Goal: Task Accomplishment & Management: Manage account settings

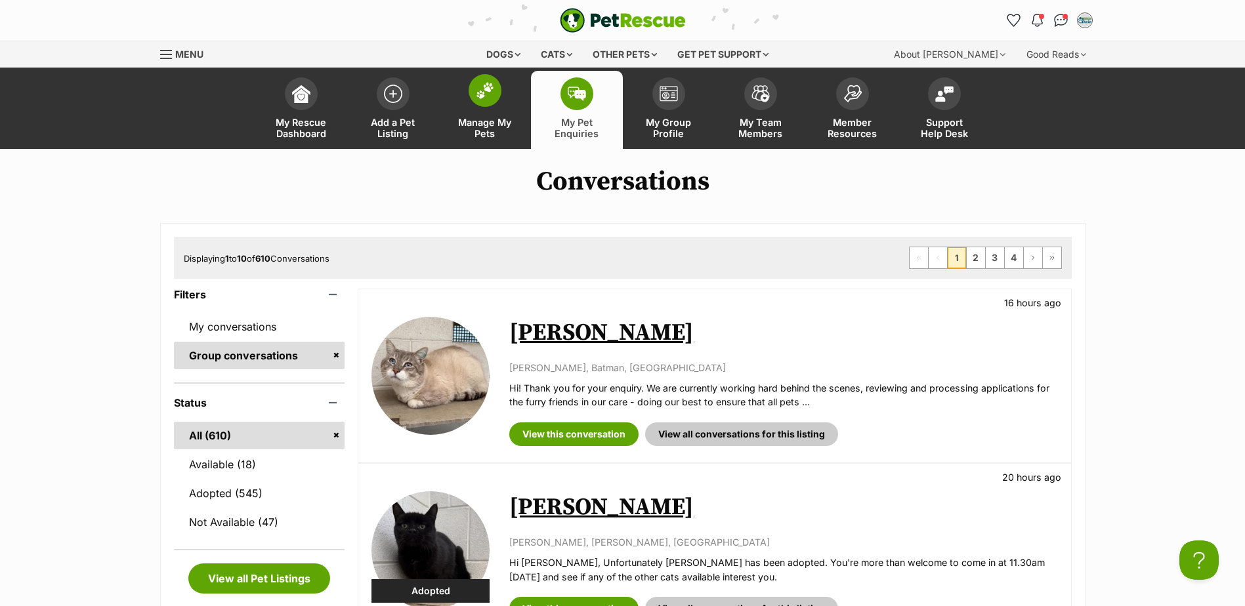
click at [489, 125] on span "Manage My Pets" at bounding box center [484, 128] width 59 height 22
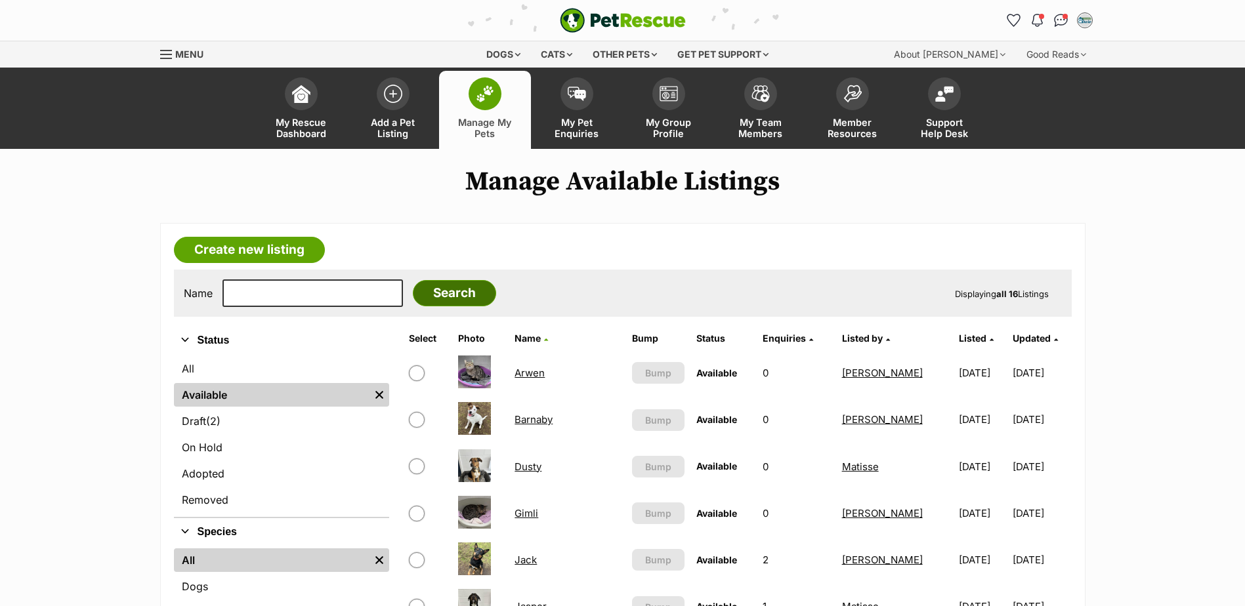
scroll to position [197, 0]
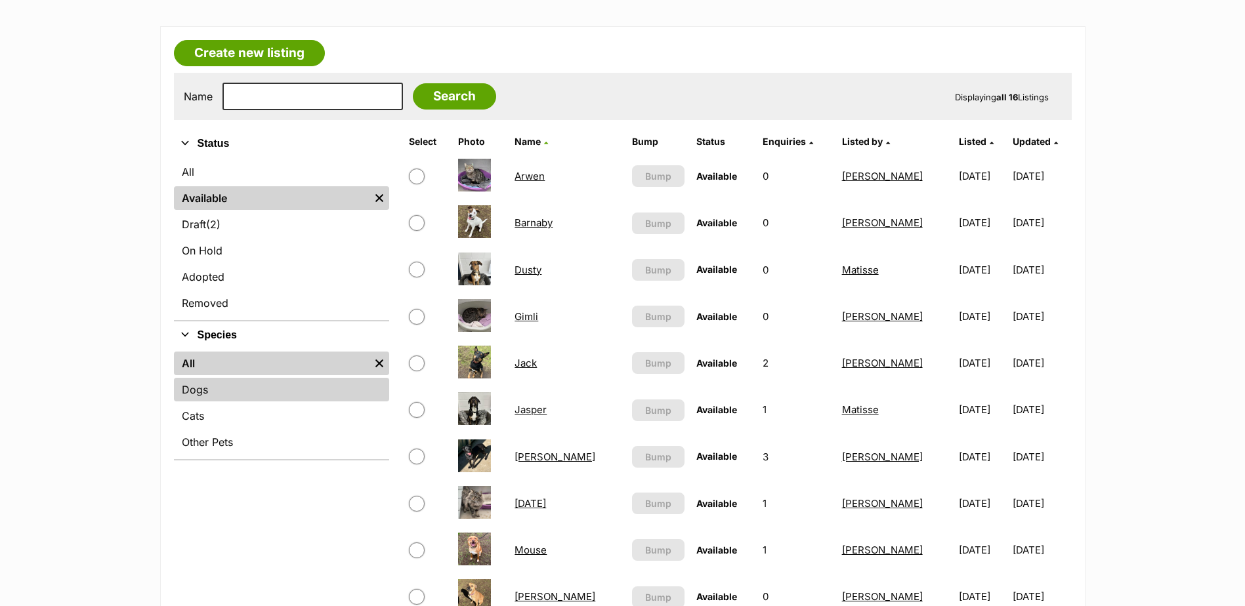
click at [266, 385] on link "Dogs" at bounding box center [281, 390] width 215 height 24
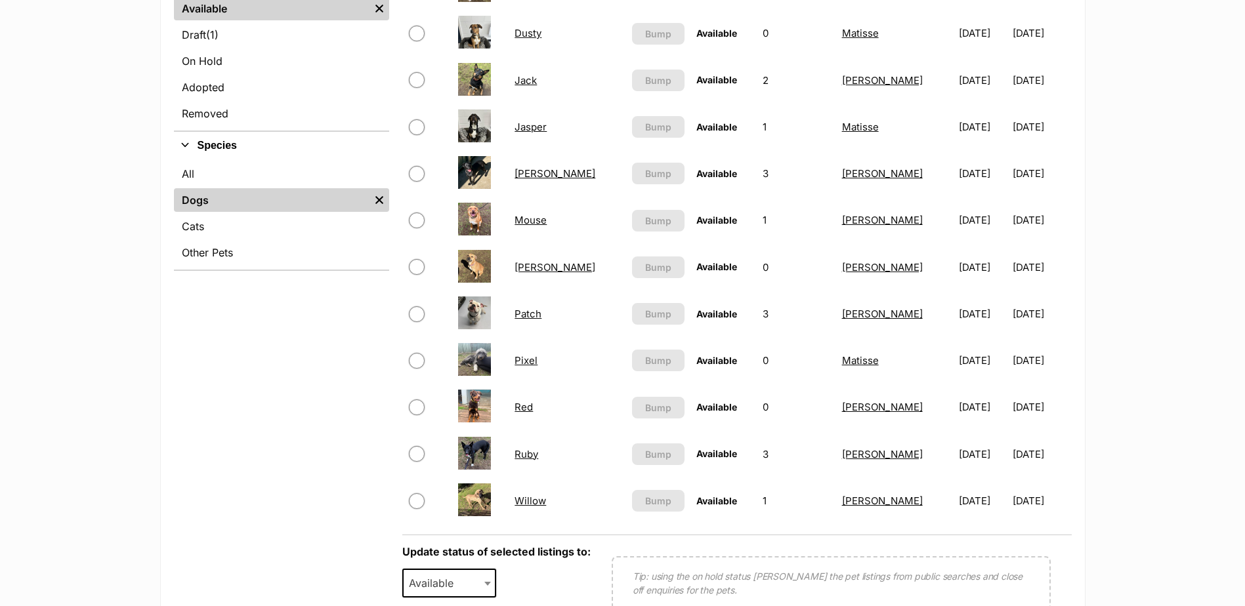
scroll to position [394, 0]
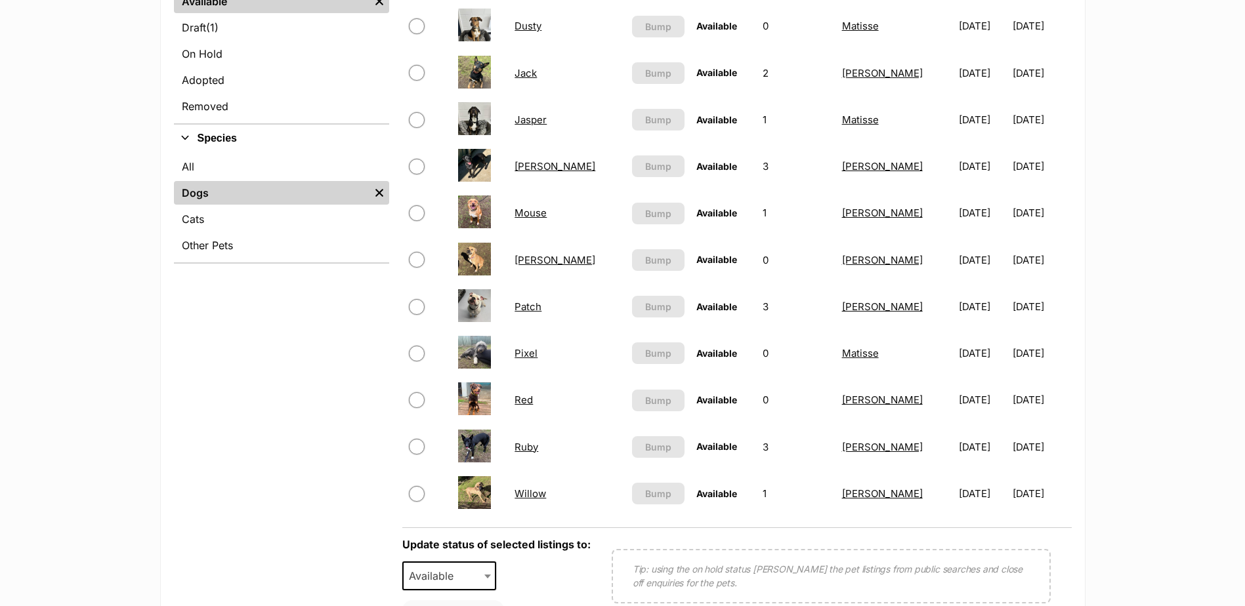
click at [530, 446] on link "Ruby" at bounding box center [526, 447] width 24 height 12
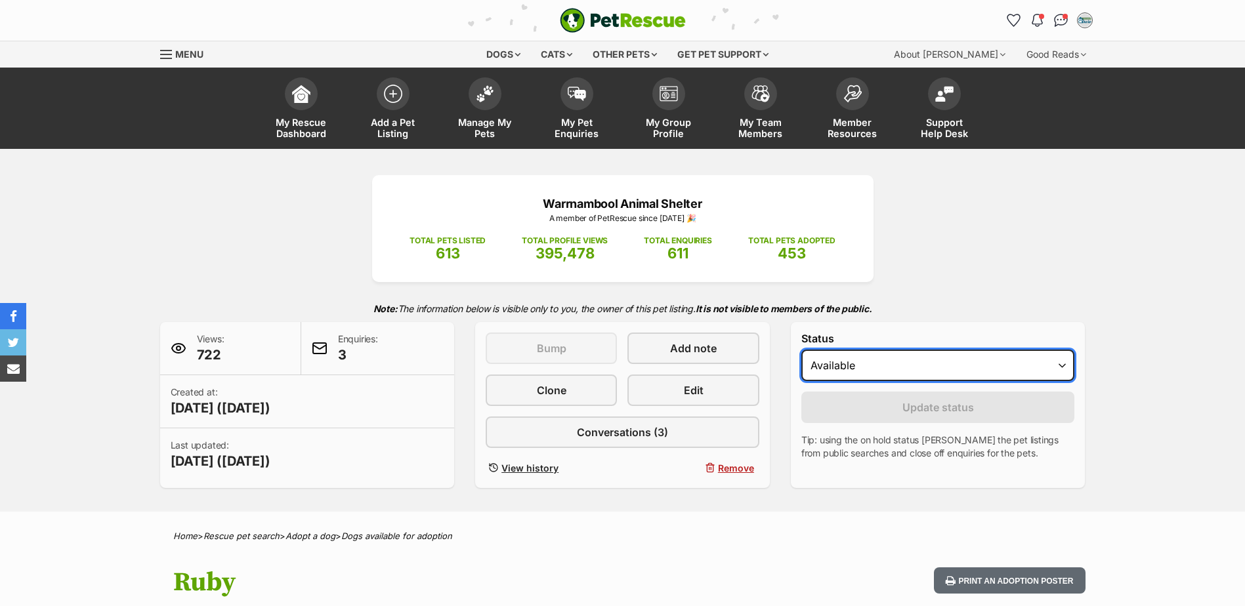
click at [1001, 366] on select "Draft - not available as listing has enquires Available On hold Adopted" at bounding box center [938, 365] width 274 height 31
select select "rehomed"
click at [801, 350] on select "Draft - not available as listing has enquires Available On hold Adopted" at bounding box center [938, 365] width 274 height 31
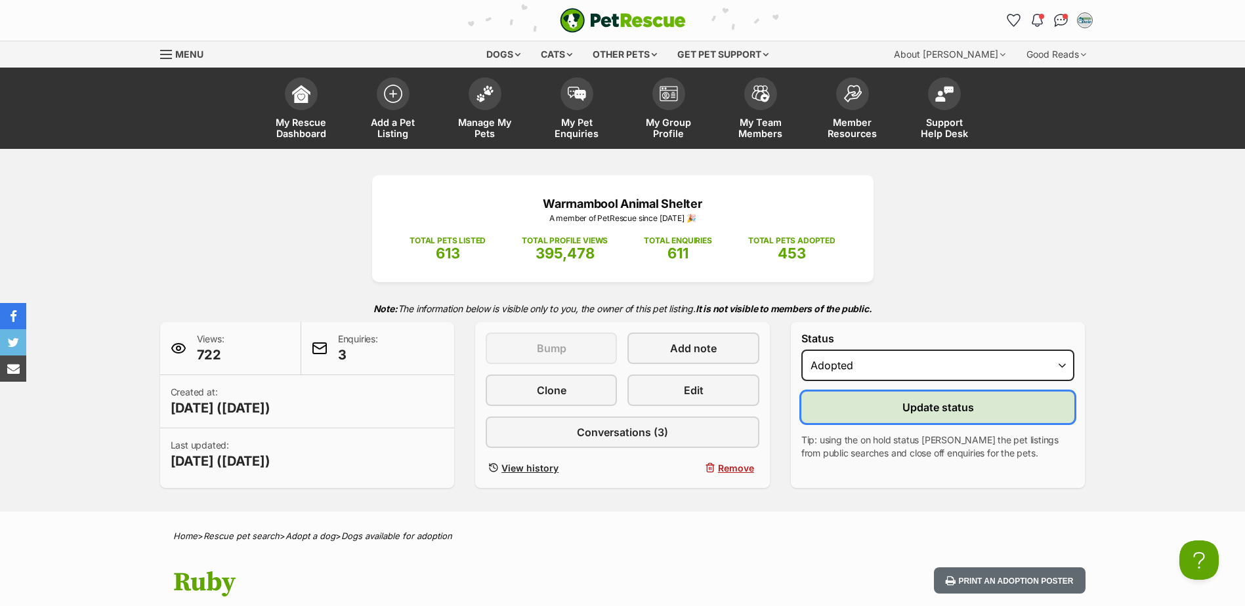
click at [886, 413] on button "Update status" at bounding box center [938, 407] width 274 height 31
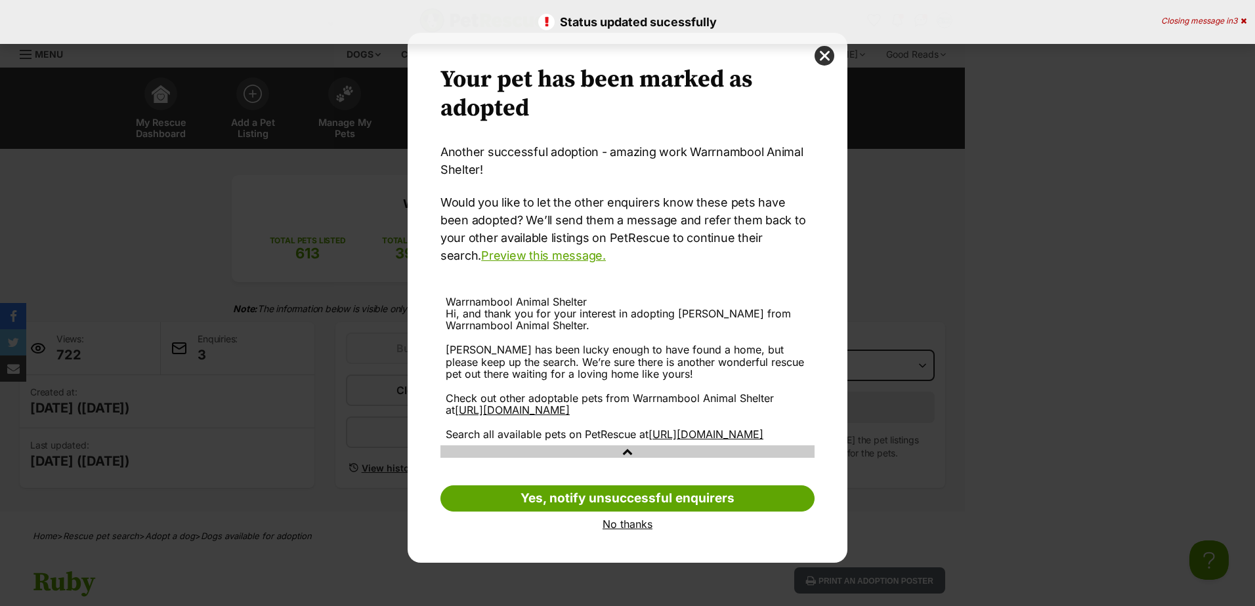
click at [643, 530] on link "No thanks" at bounding box center [627, 524] width 374 height 12
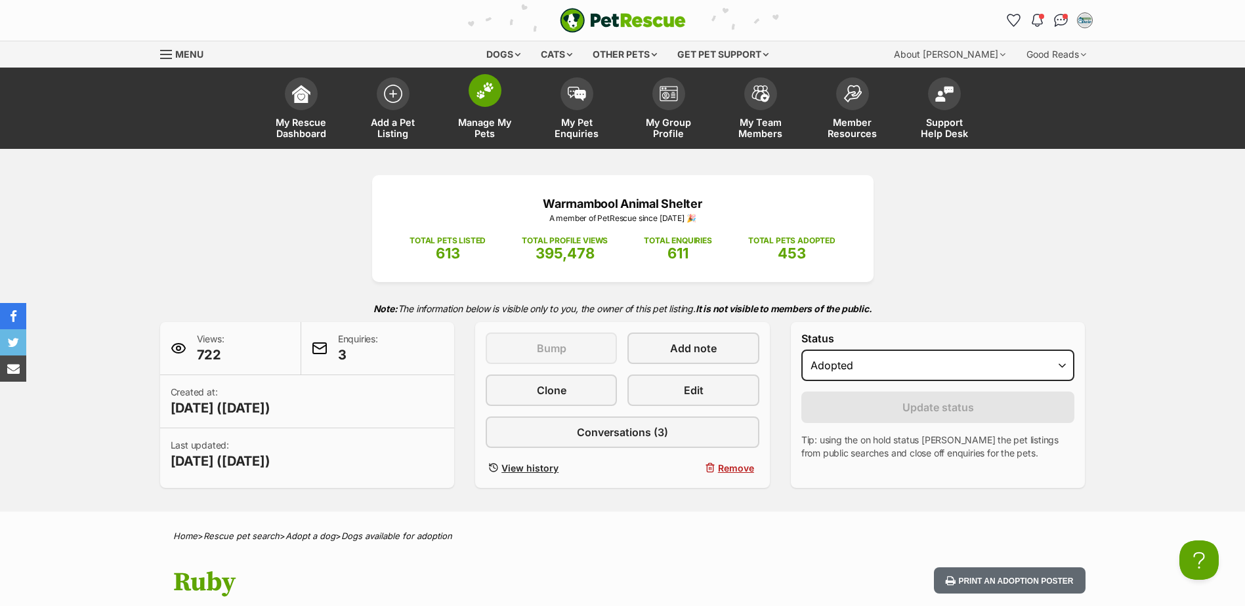
click at [509, 117] on span "Manage My Pets" at bounding box center [484, 128] width 59 height 22
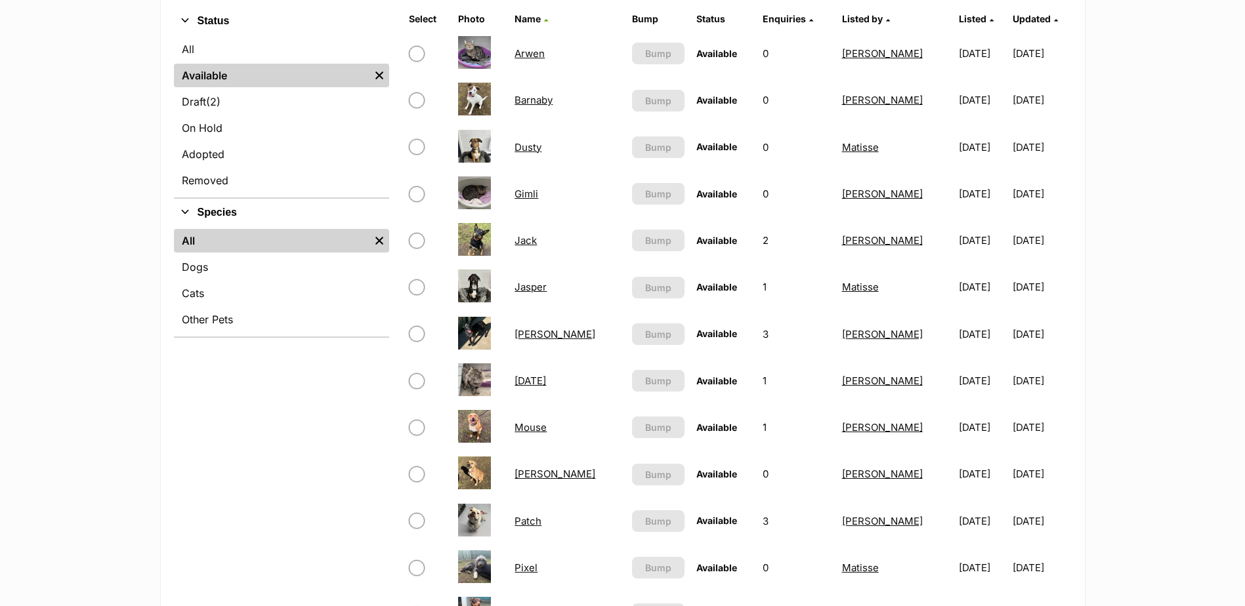
scroll to position [328, 0]
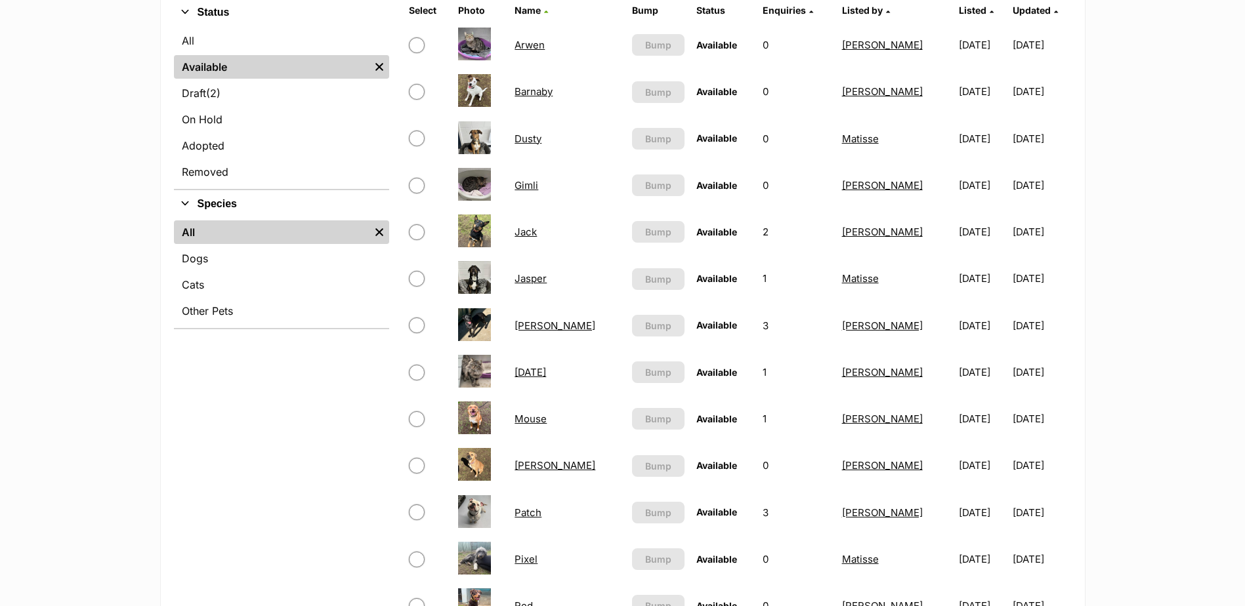
click at [539, 327] on link "[PERSON_NAME]" at bounding box center [554, 326] width 81 height 12
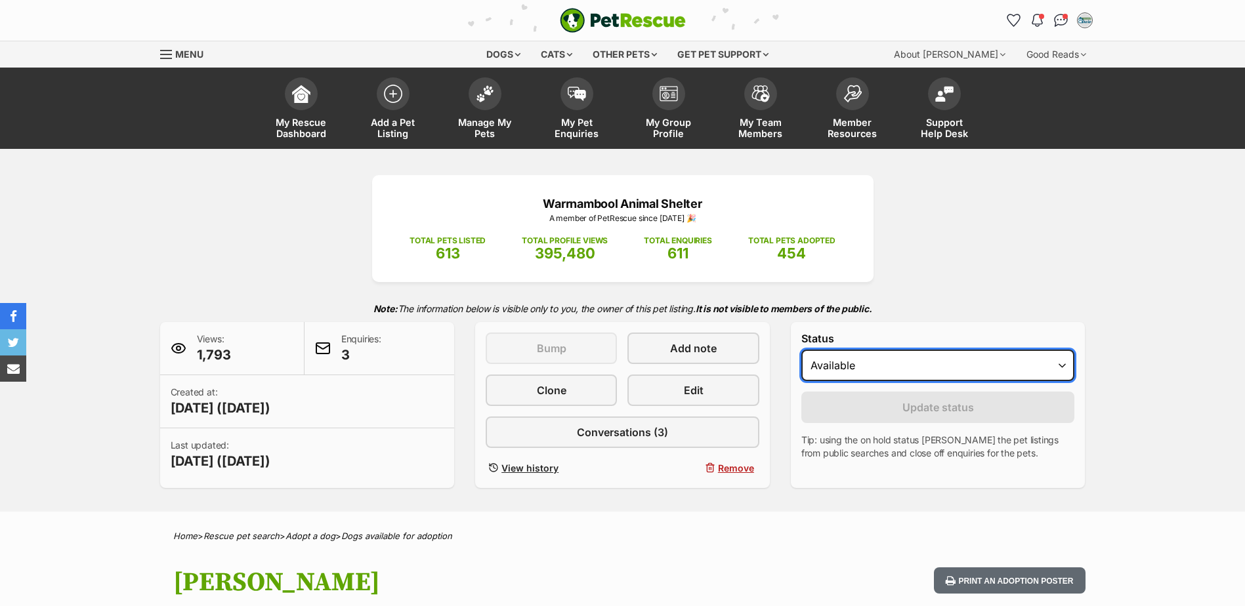
click at [932, 364] on select "Draft - not available as listing has enquires Available On hold Adopted" at bounding box center [938, 365] width 274 height 31
select select "rehomed"
click at [801, 350] on select "Draft - not available as listing has enquires Available On hold Adopted" at bounding box center [938, 365] width 274 height 31
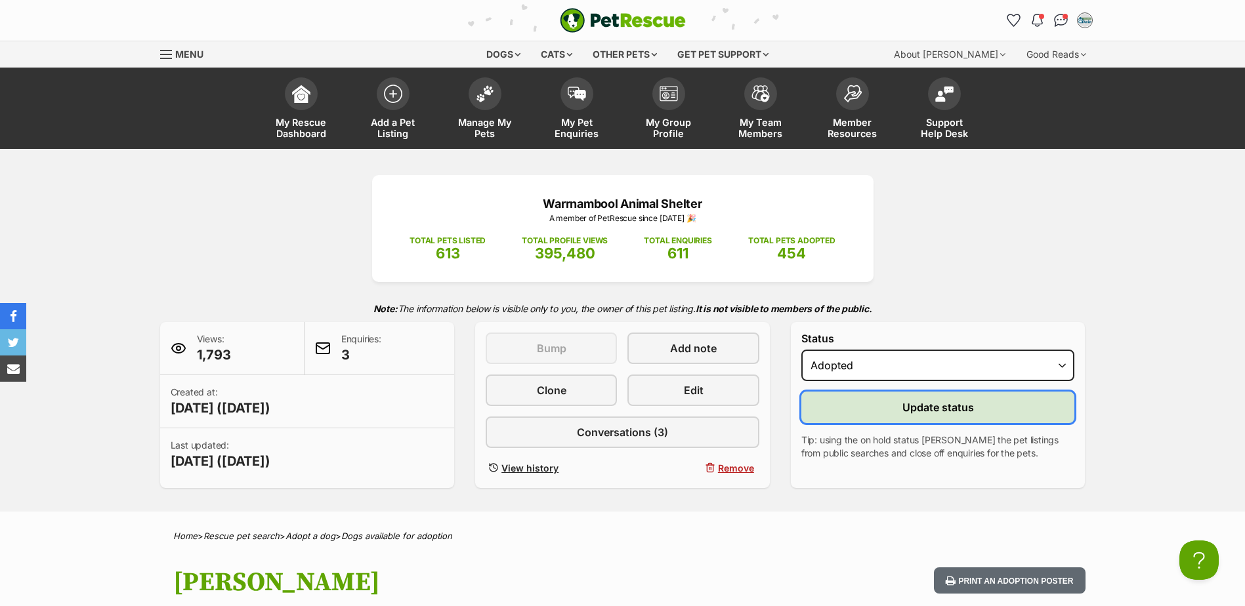
click at [918, 401] on span "Update status" at bounding box center [938, 408] width 72 height 16
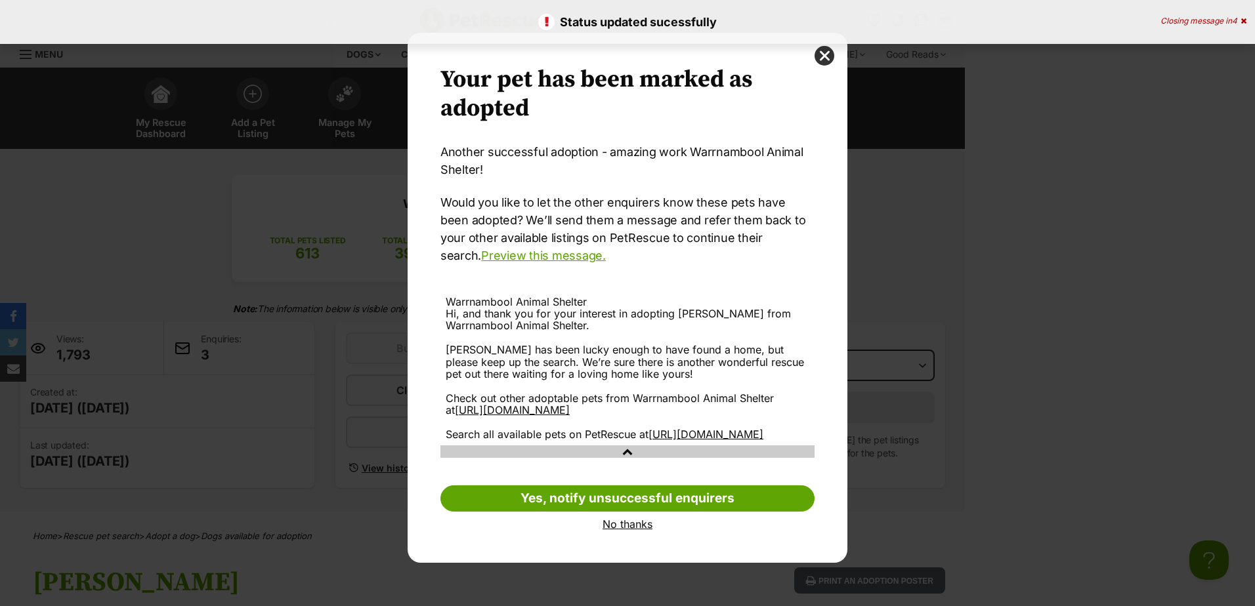
click at [628, 530] on link "No thanks" at bounding box center [627, 524] width 374 height 12
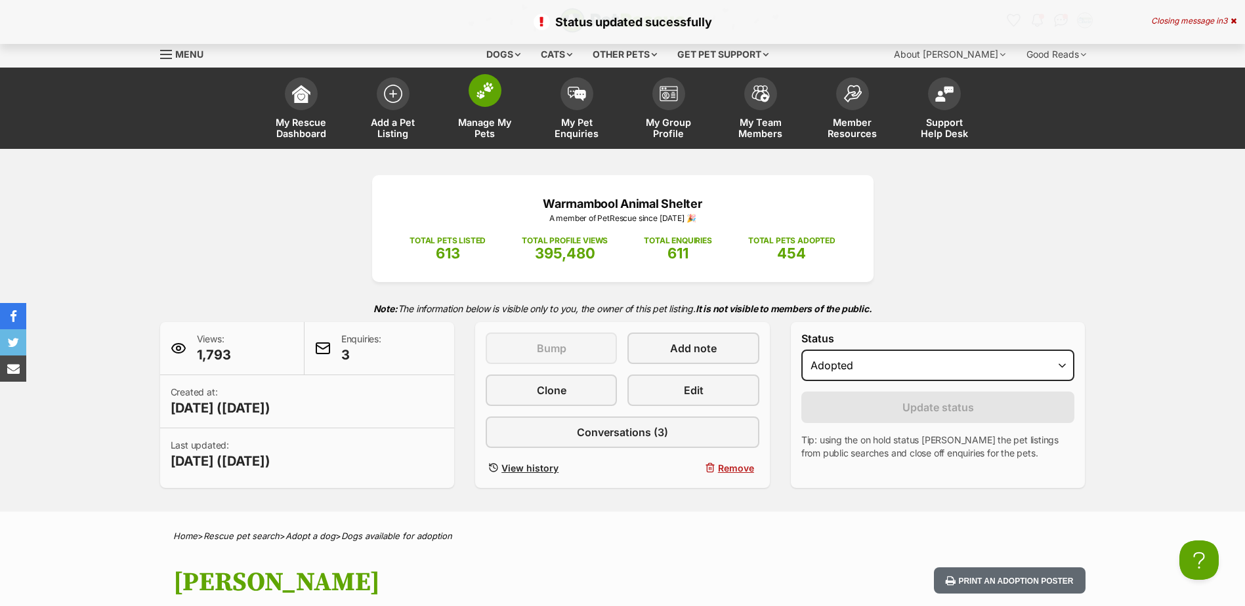
click at [483, 102] on span at bounding box center [484, 90] width 33 height 33
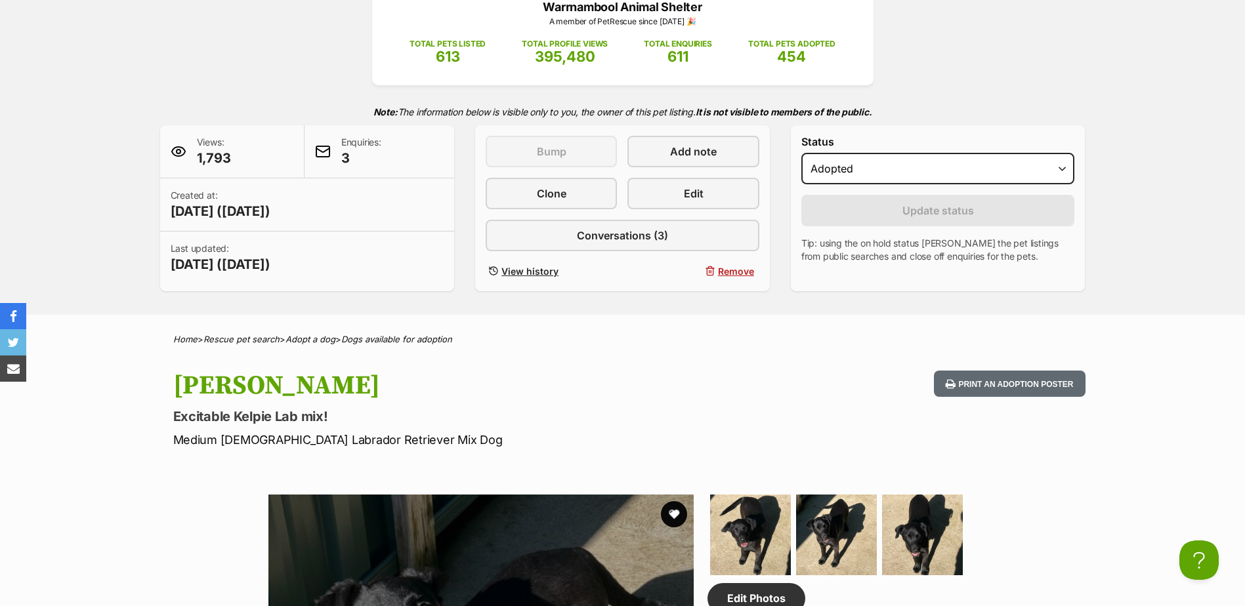
scroll to position [121, 0]
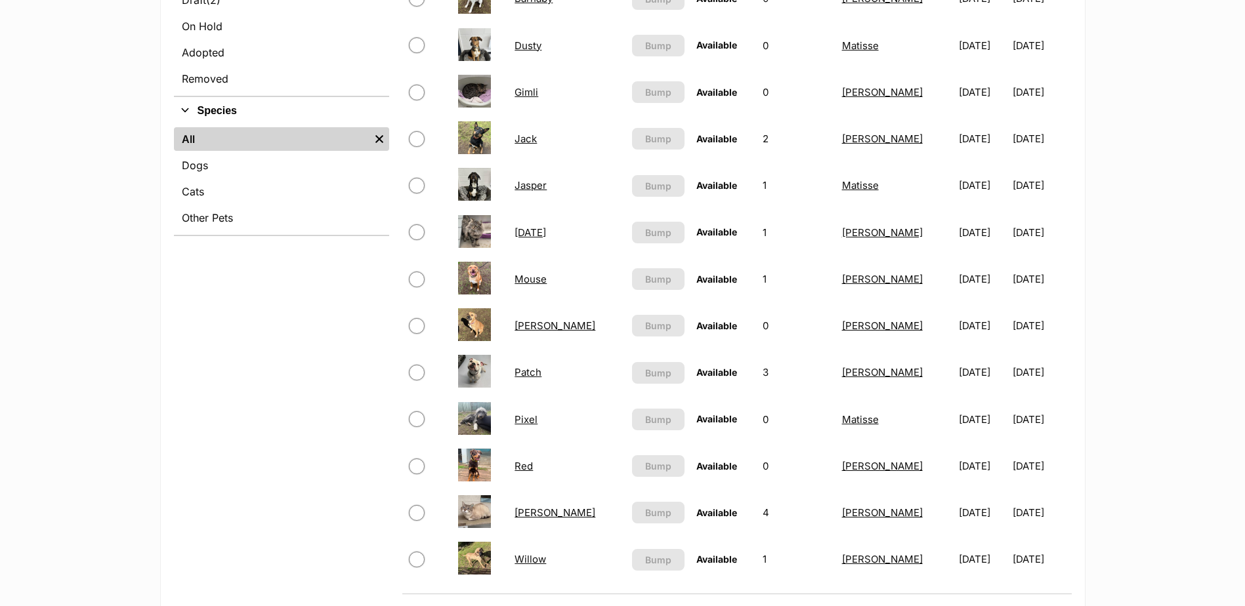
scroll to position [459, 0]
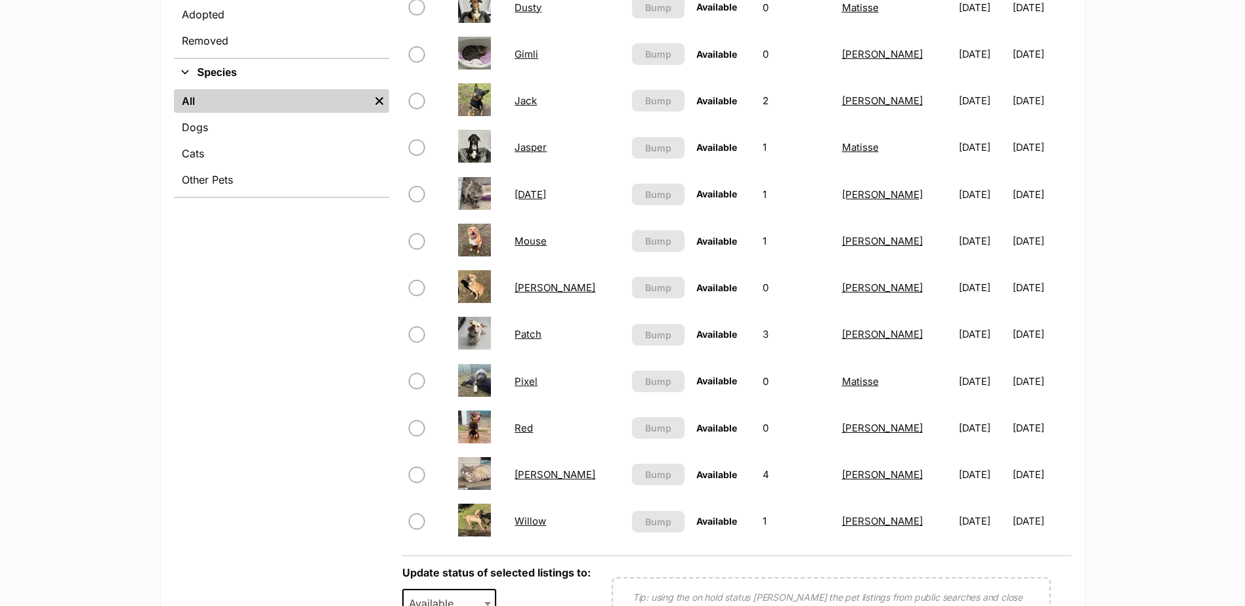
click at [539, 520] on link "Willow" at bounding box center [529, 521] width 31 height 12
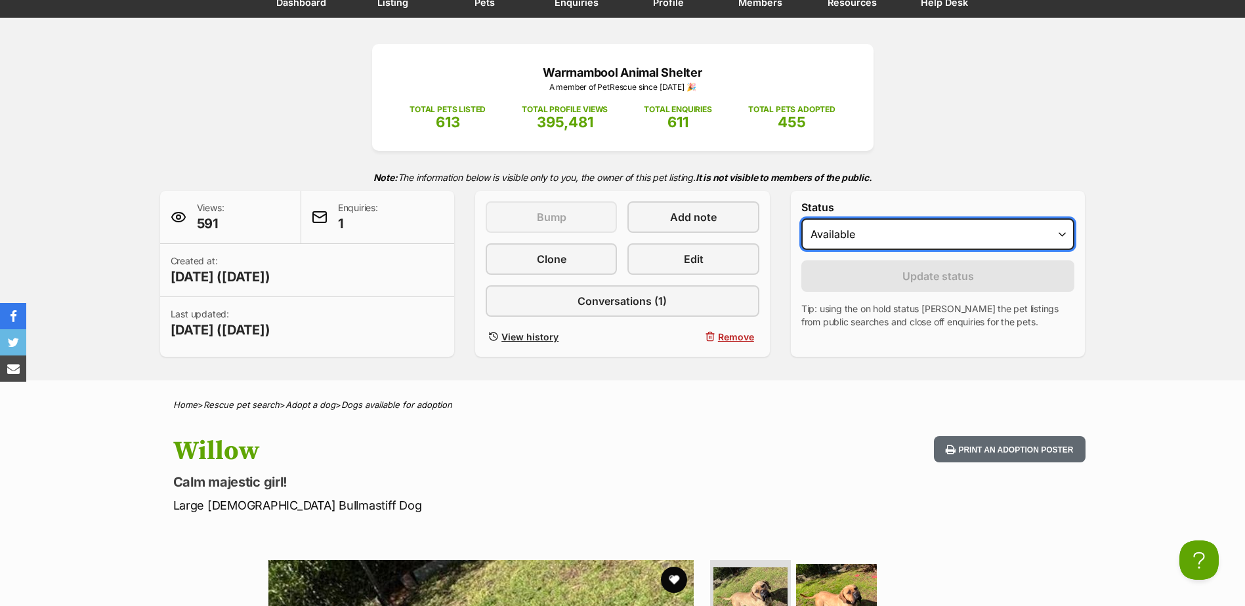
drag, startPoint x: 951, startPoint y: 232, endPoint x: 943, endPoint y: 247, distance: 17.0
click at [951, 232] on select "Draft - not available as listing has enquires Available On hold Adopted" at bounding box center [938, 233] width 274 height 31
select select "rehomed"
click at [801, 218] on select "Draft - not available as listing has enquires Available On hold Adopted" at bounding box center [938, 233] width 274 height 31
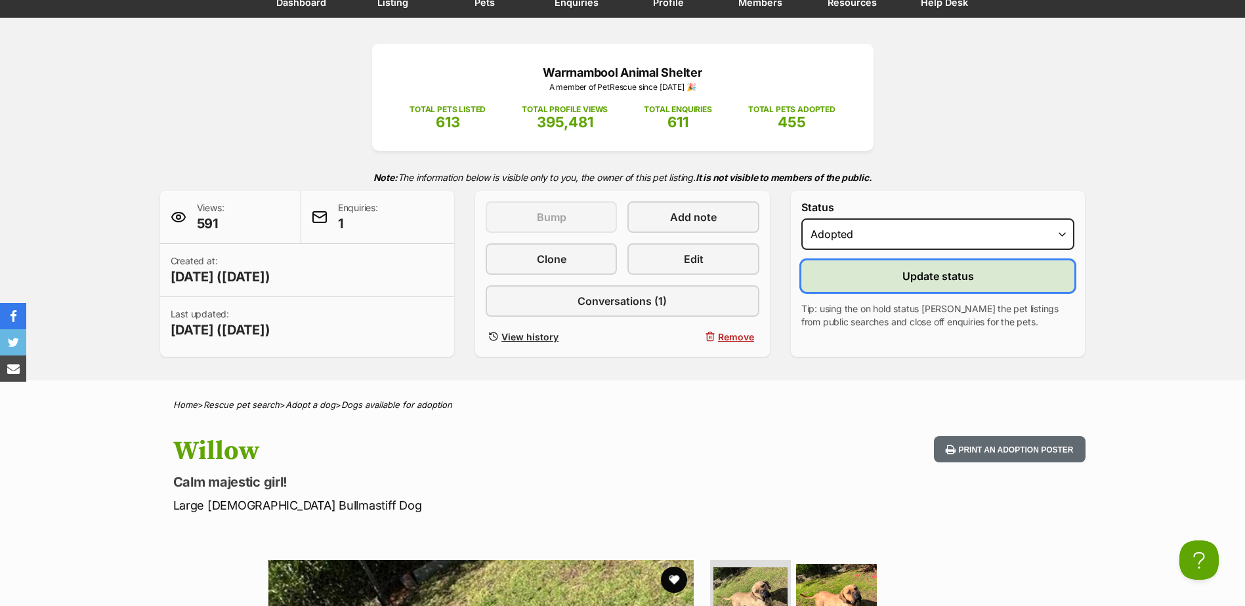
click at [925, 274] on span "Update status" at bounding box center [938, 276] width 72 height 16
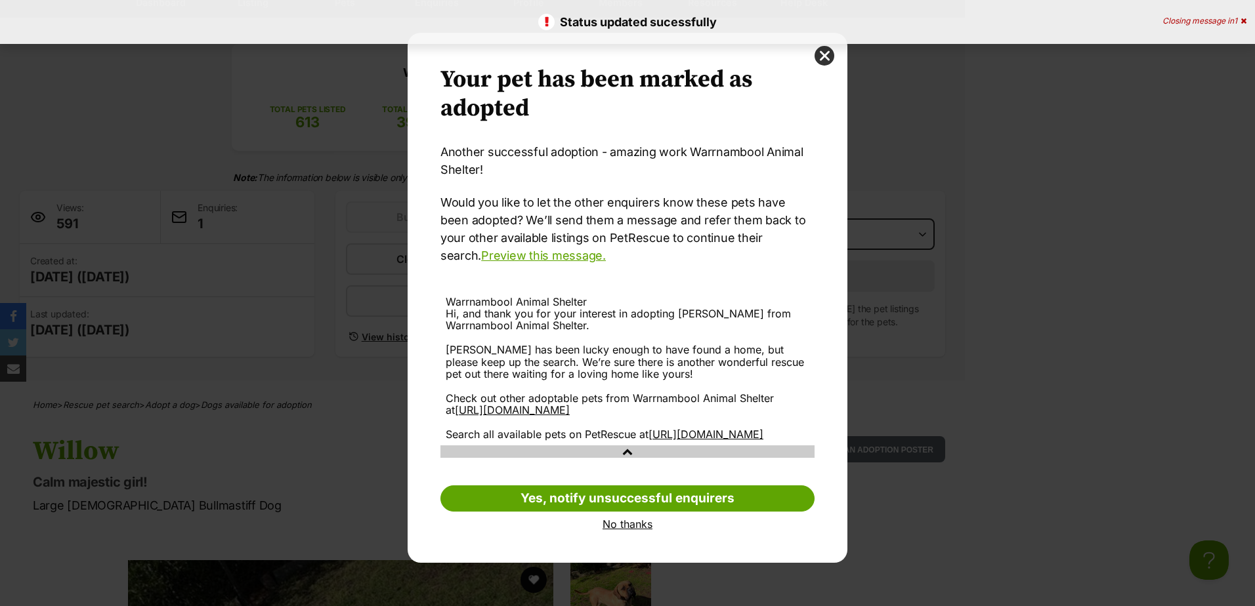
click at [638, 530] on link "No thanks" at bounding box center [627, 524] width 374 height 12
